Goal: Transaction & Acquisition: Purchase product/service

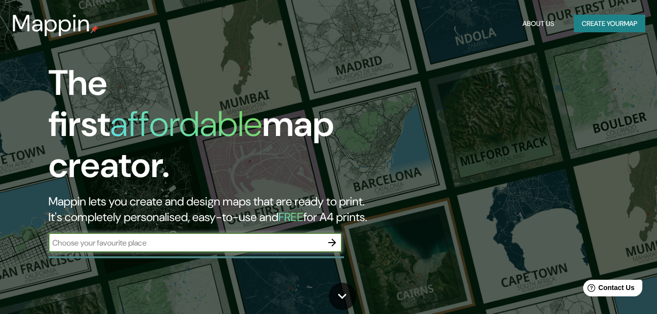
click at [226, 237] on input "text" at bounding box center [185, 242] width 274 height 11
type input "[GEOGRAPHIC_DATA]"
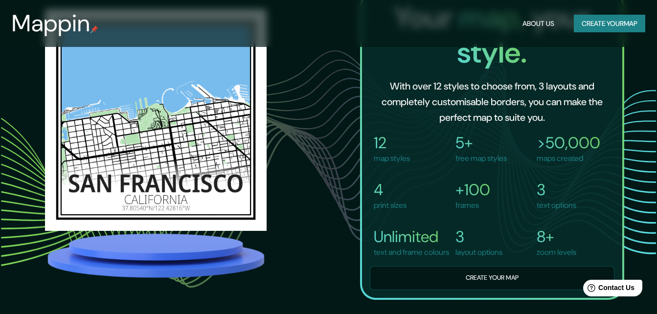
scroll to position [685, 0]
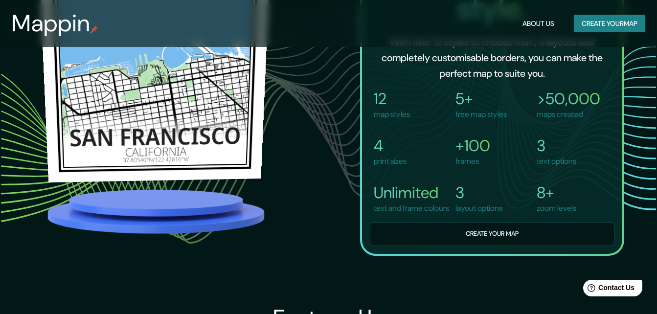
click at [171, 139] on img at bounding box center [154, 55] width 233 height 224
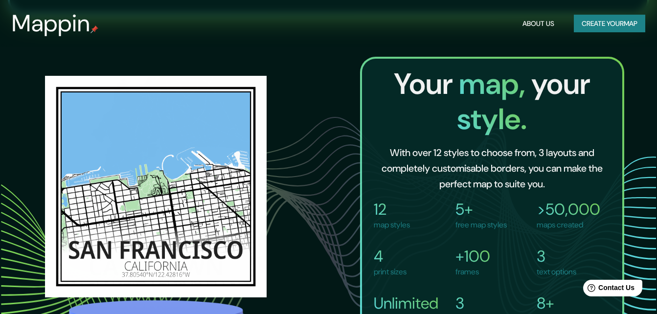
scroll to position [538, 0]
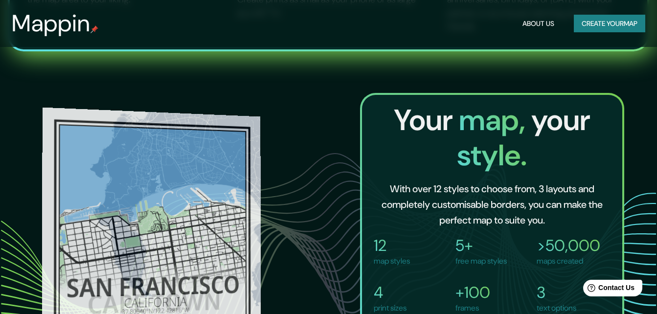
click at [213, 224] on img at bounding box center [151, 221] width 219 height 231
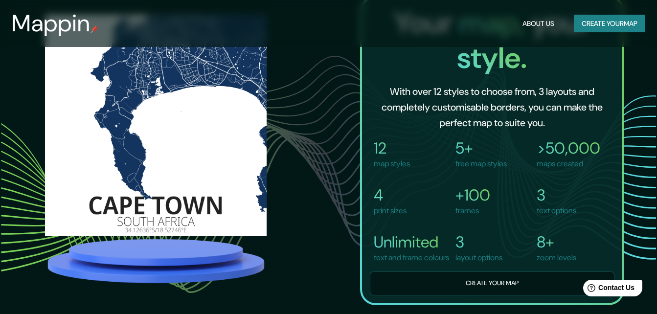
scroll to position [636, 0]
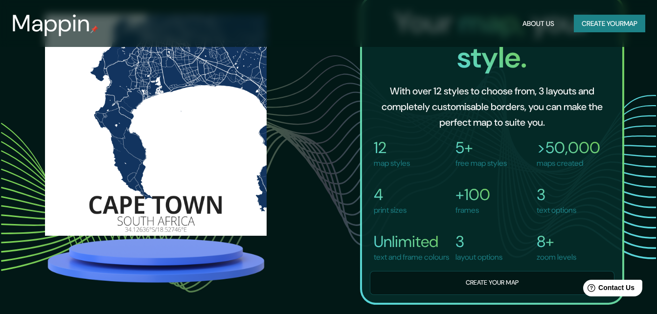
click at [154, 179] on img at bounding box center [156, 125] width 222 height 222
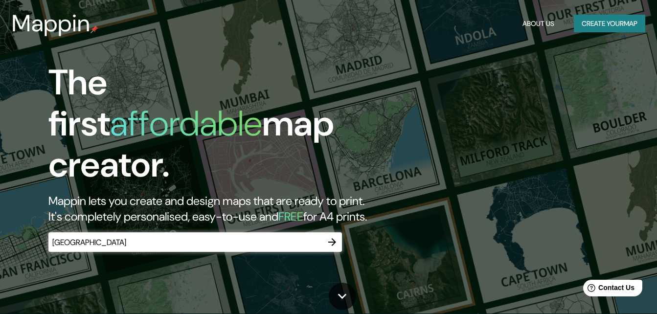
scroll to position [0, 0]
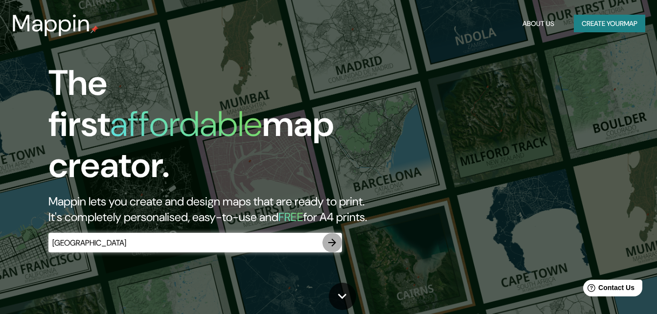
click at [331, 237] on icon "button" at bounding box center [332, 243] width 12 height 12
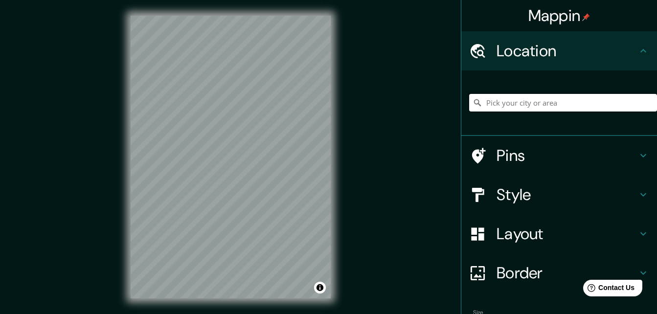
click at [510, 103] on input "Pick your city or area" at bounding box center [563, 103] width 188 height 18
click at [564, 158] on h4 "Pins" at bounding box center [567, 156] width 141 height 20
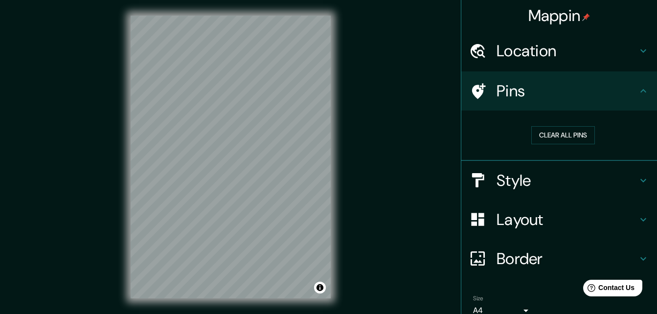
click at [562, 110] on div "Pins" at bounding box center [559, 90] width 196 height 39
click at [529, 173] on h4 "Style" at bounding box center [567, 181] width 141 height 20
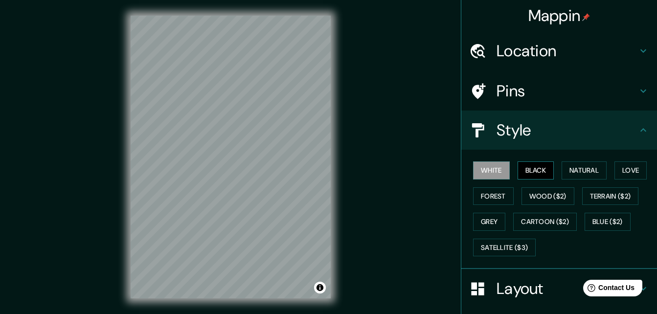
click at [534, 169] on button "Black" at bounding box center [536, 170] width 37 height 18
click at [599, 163] on button "Natural" at bounding box center [584, 170] width 45 height 18
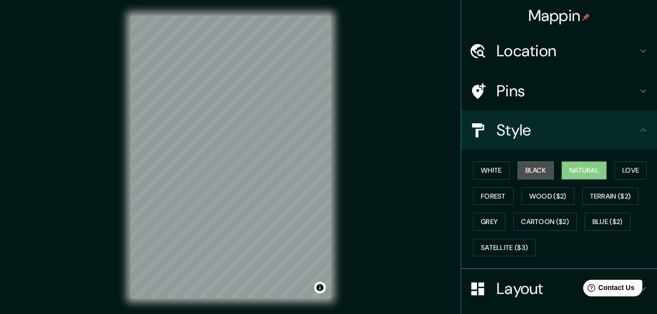
click at [518, 171] on button "Black" at bounding box center [536, 170] width 37 height 18
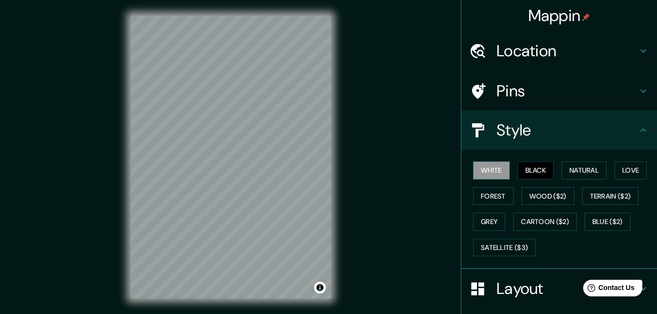
click at [489, 174] on button "White" at bounding box center [491, 170] width 37 height 18
click at [532, 175] on button "Black" at bounding box center [536, 170] width 37 height 18
click at [521, 167] on button "Black" at bounding box center [536, 170] width 37 height 18
click at [530, 169] on button "Black" at bounding box center [536, 170] width 37 height 18
click at [587, 171] on button "Natural" at bounding box center [584, 170] width 45 height 18
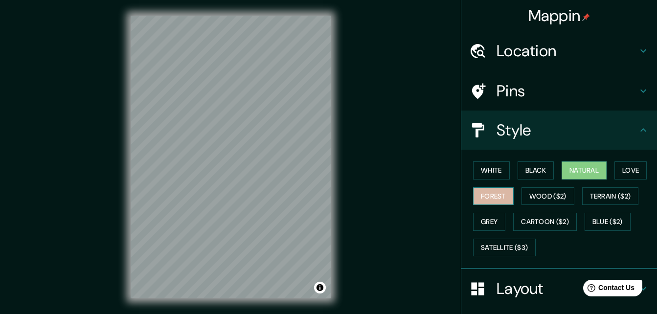
click at [499, 199] on button "Forest" at bounding box center [493, 196] width 41 height 18
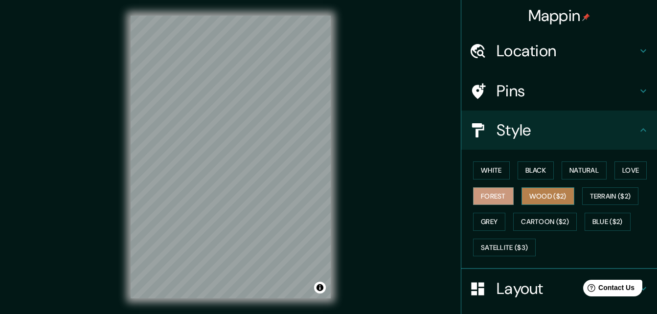
click at [535, 197] on button "Wood ($2)" at bounding box center [547, 196] width 53 height 18
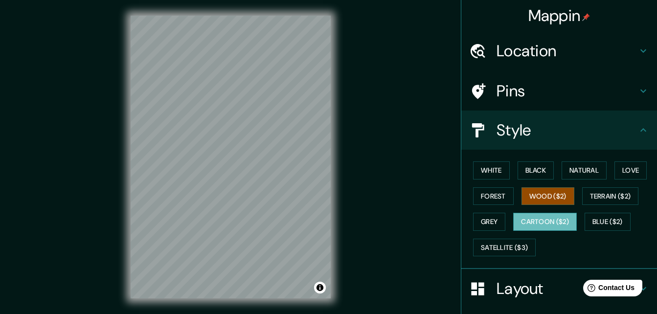
click at [529, 222] on button "Cartoon ($2)" at bounding box center [545, 222] width 64 height 18
click at [543, 202] on button "Wood ($2)" at bounding box center [547, 196] width 53 height 18
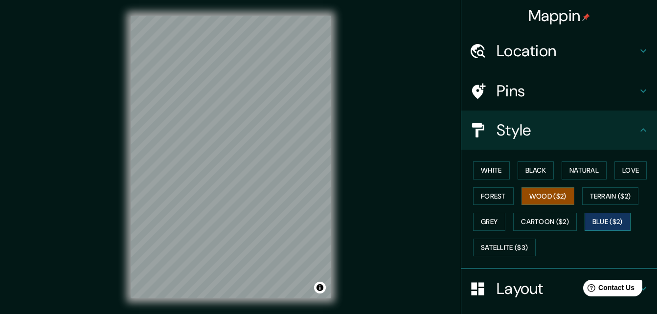
click at [603, 223] on button "Blue ($2)" at bounding box center [608, 222] width 46 height 18
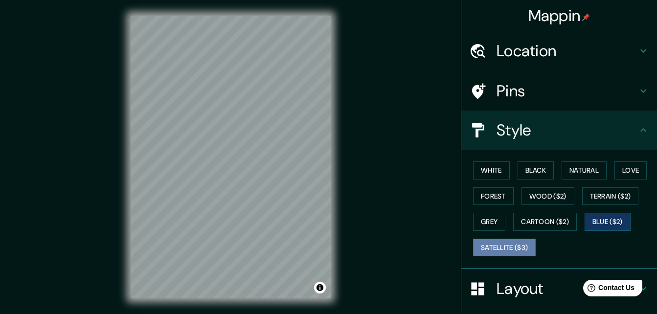
click at [528, 250] on button "Satellite ($3)" at bounding box center [504, 248] width 63 height 18
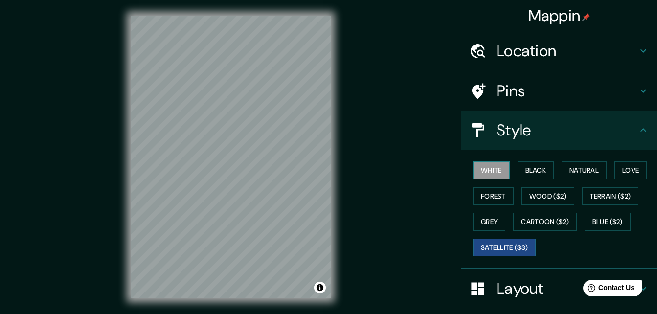
click at [496, 170] on button "White" at bounding box center [491, 170] width 37 height 18
click at [540, 168] on button "Black" at bounding box center [536, 170] width 37 height 18
